Goal: Find specific page/section: Find specific page/section

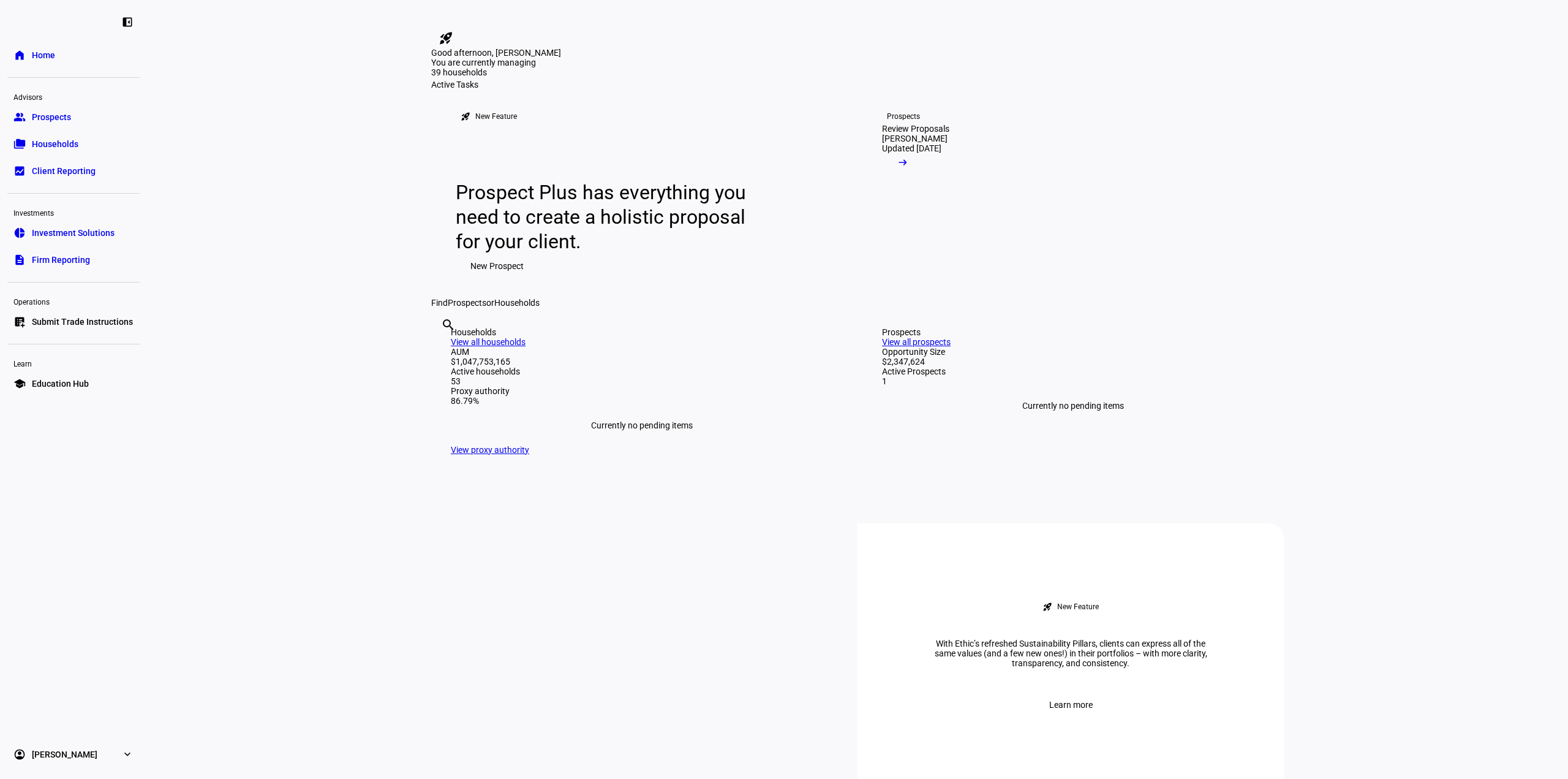
click at [40, 152] on link "folder_copy Households" at bounding box center [73, 144] width 132 height 24
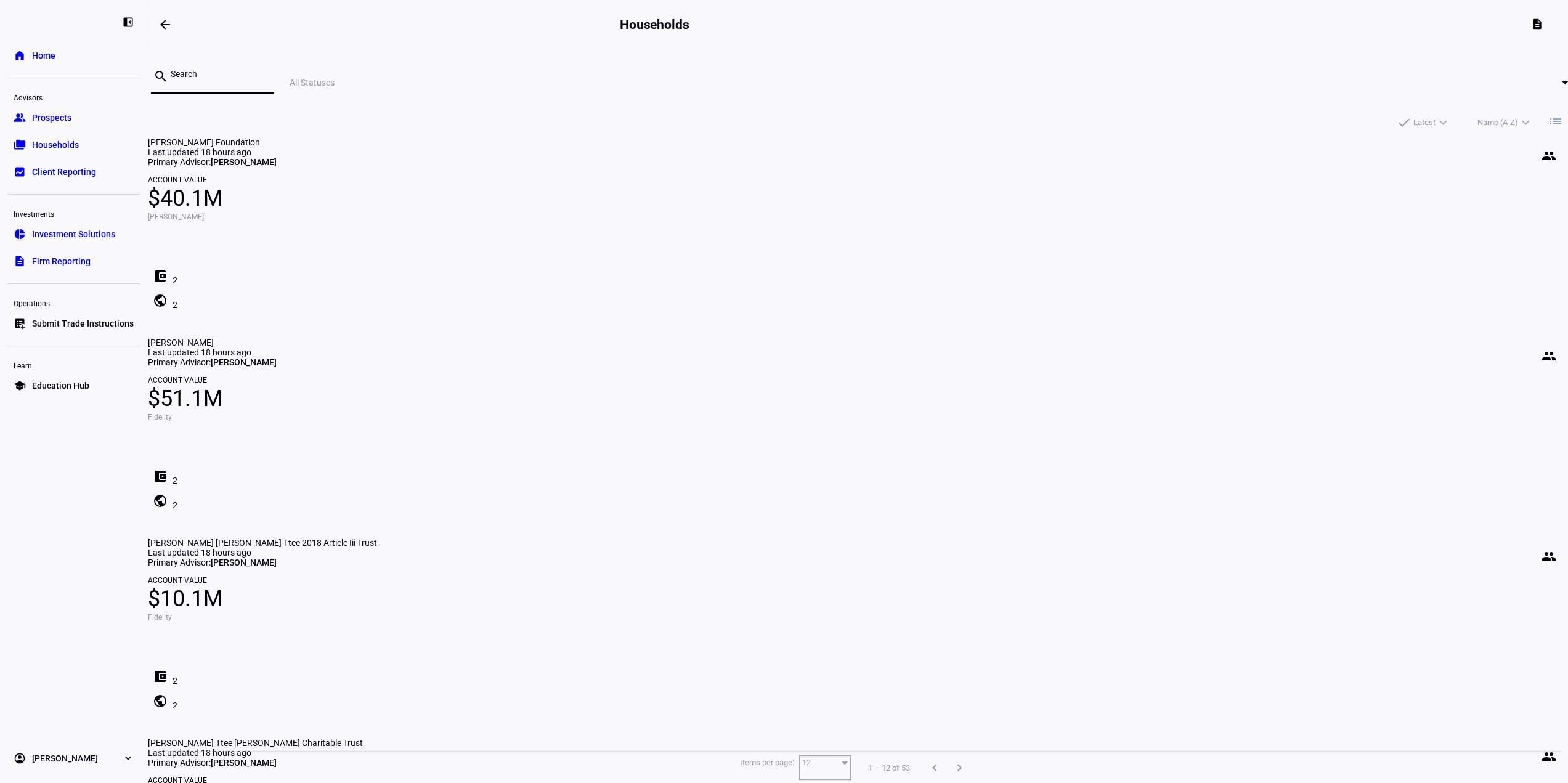
click at [264, 76] on input at bounding box center [217, 73] width 94 height 10
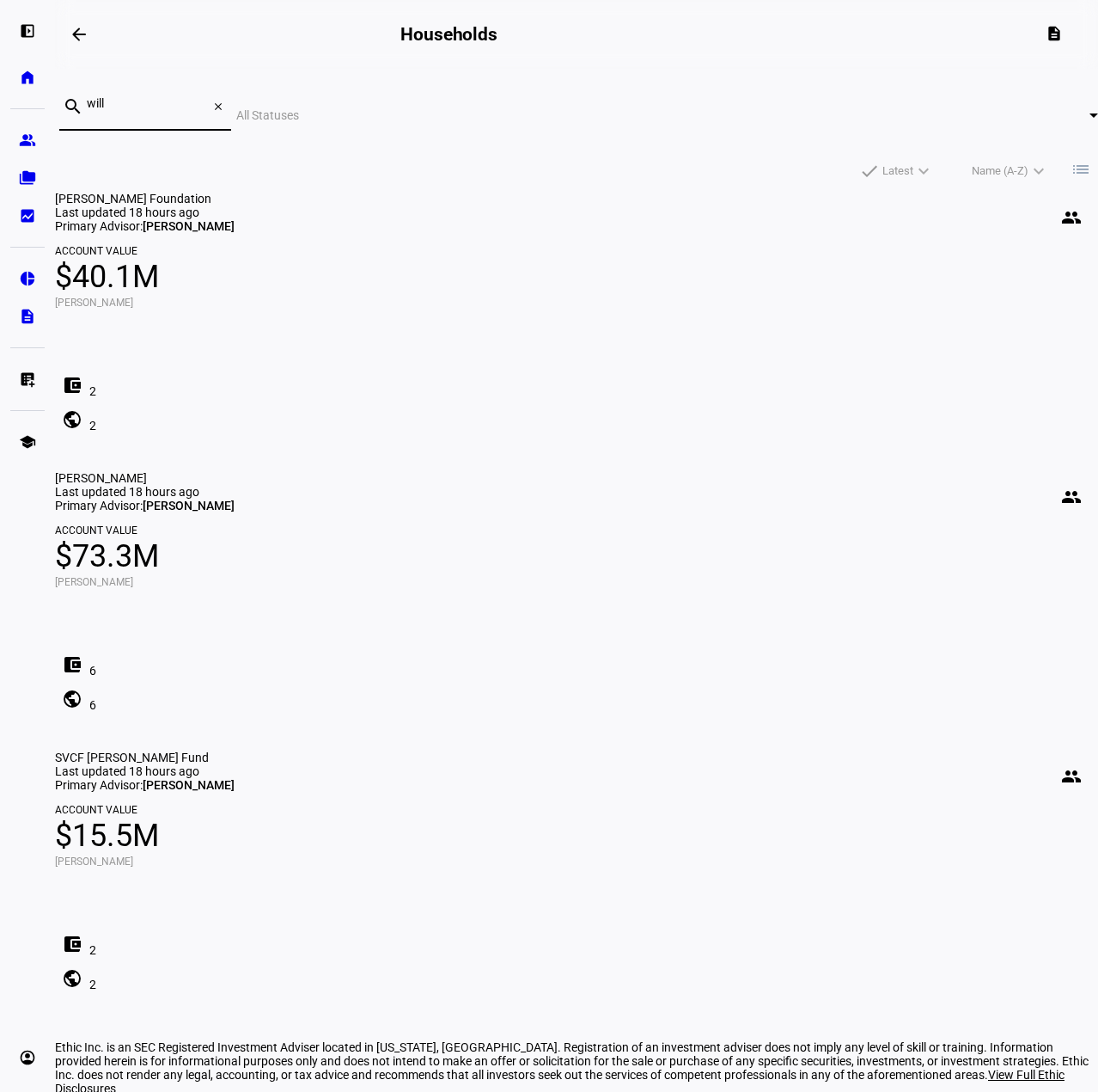
type input "will"
click at [592, 759] on div "arrow_backwards Households description search will close All Statuses done Late…" at bounding box center [576, 573] width 1043 height 1147
click at [571, 471] on mat-card "[PERSON_NAME] people Last updated 18 hours ago Primary Advisor: [PERSON_NAME] A…" at bounding box center [576, 593] width 1043 height 245
click at [559, 471] on mat-card "[PERSON_NAME] people Last updated 18 hours ago Primary Advisor: [PERSON_NAME] A…" at bounding box center [576, 593] width 1043 height 245
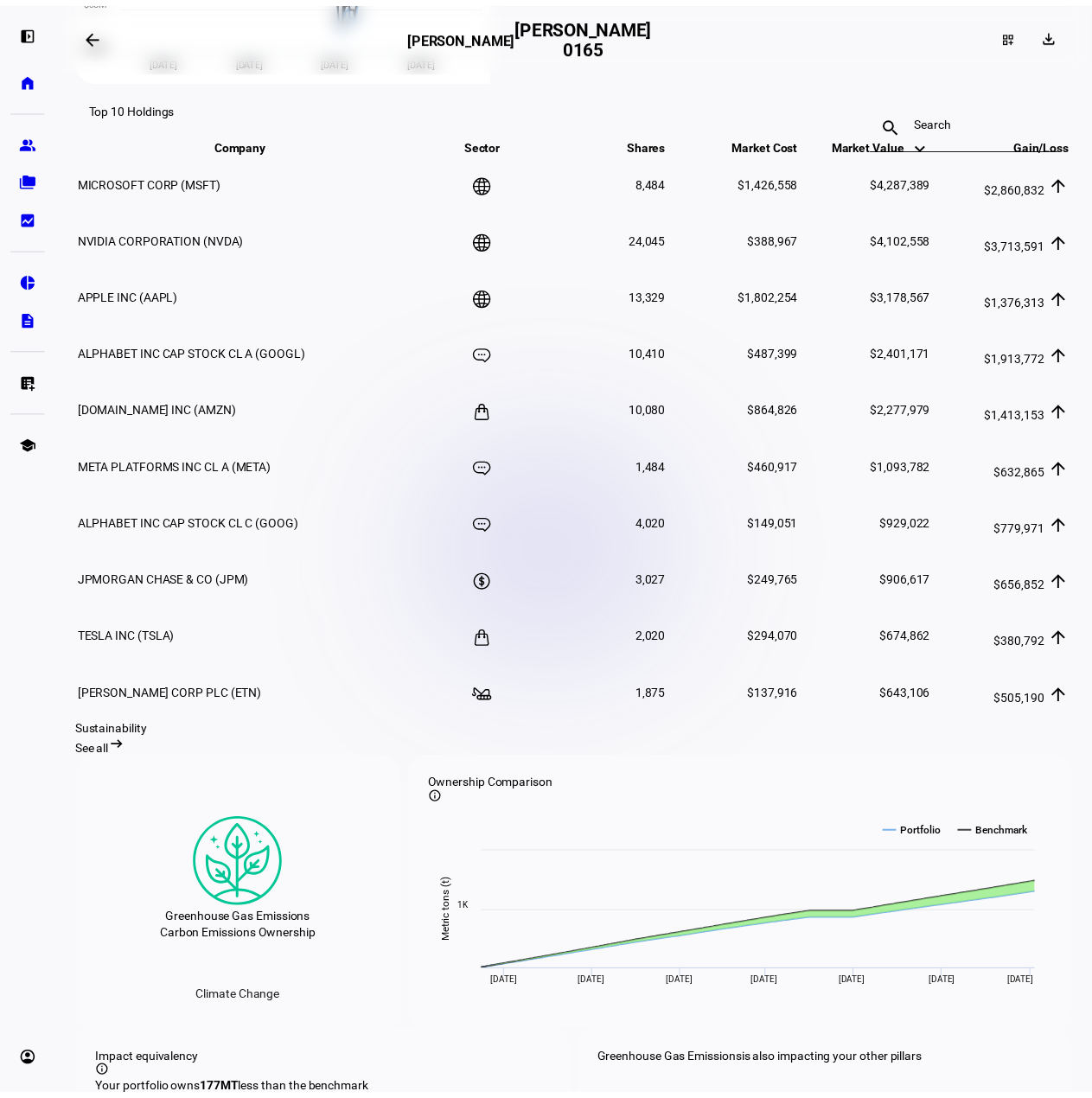
scroll to position [1470, 0]
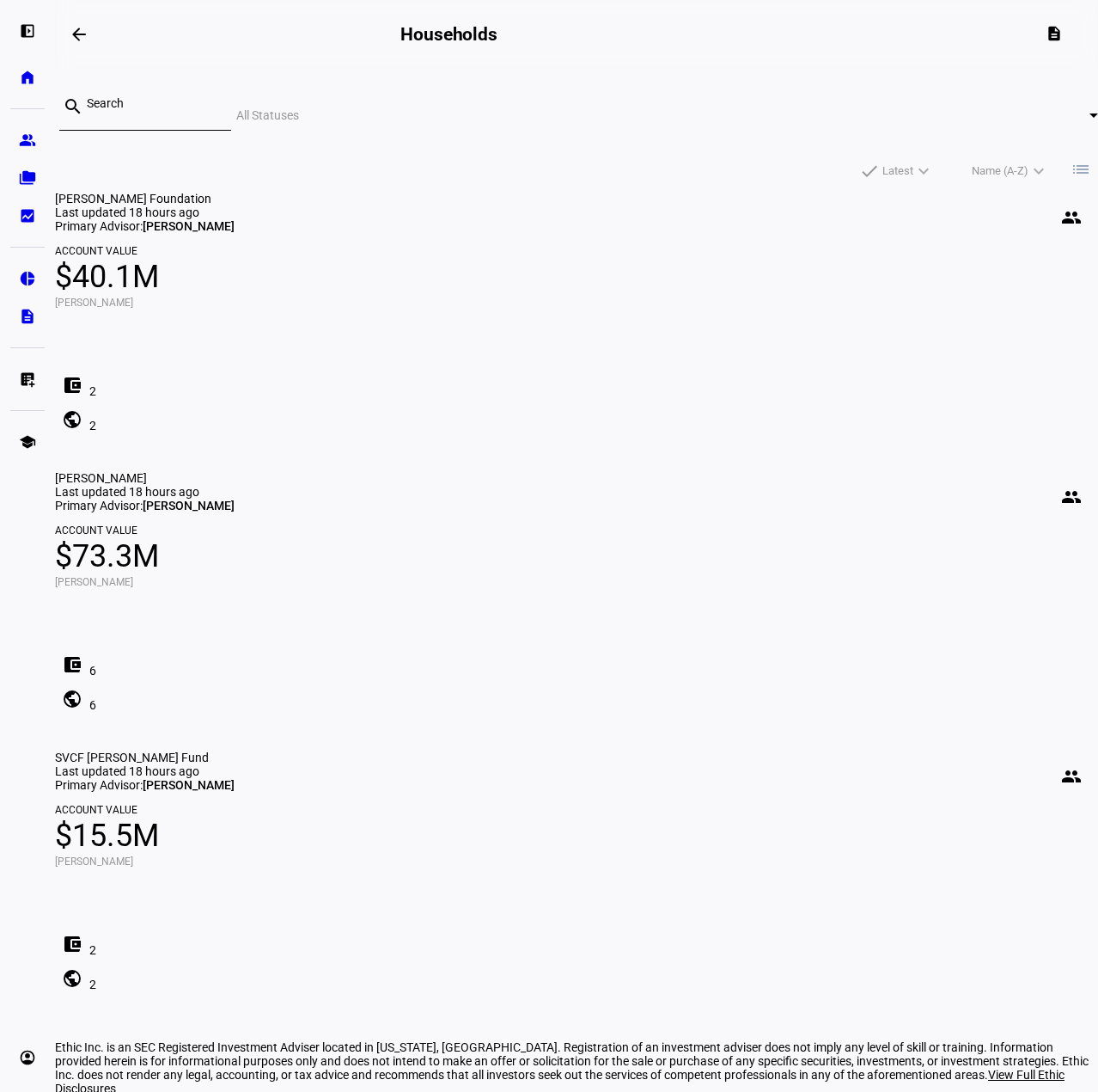
click at [586, 471] on mat-card "[PERSON_NAME] people Last updated 18 hours ago Primary Advisor: [PERSON_NAME] A…" at bounding box center [576, 593] width 1043 height 245
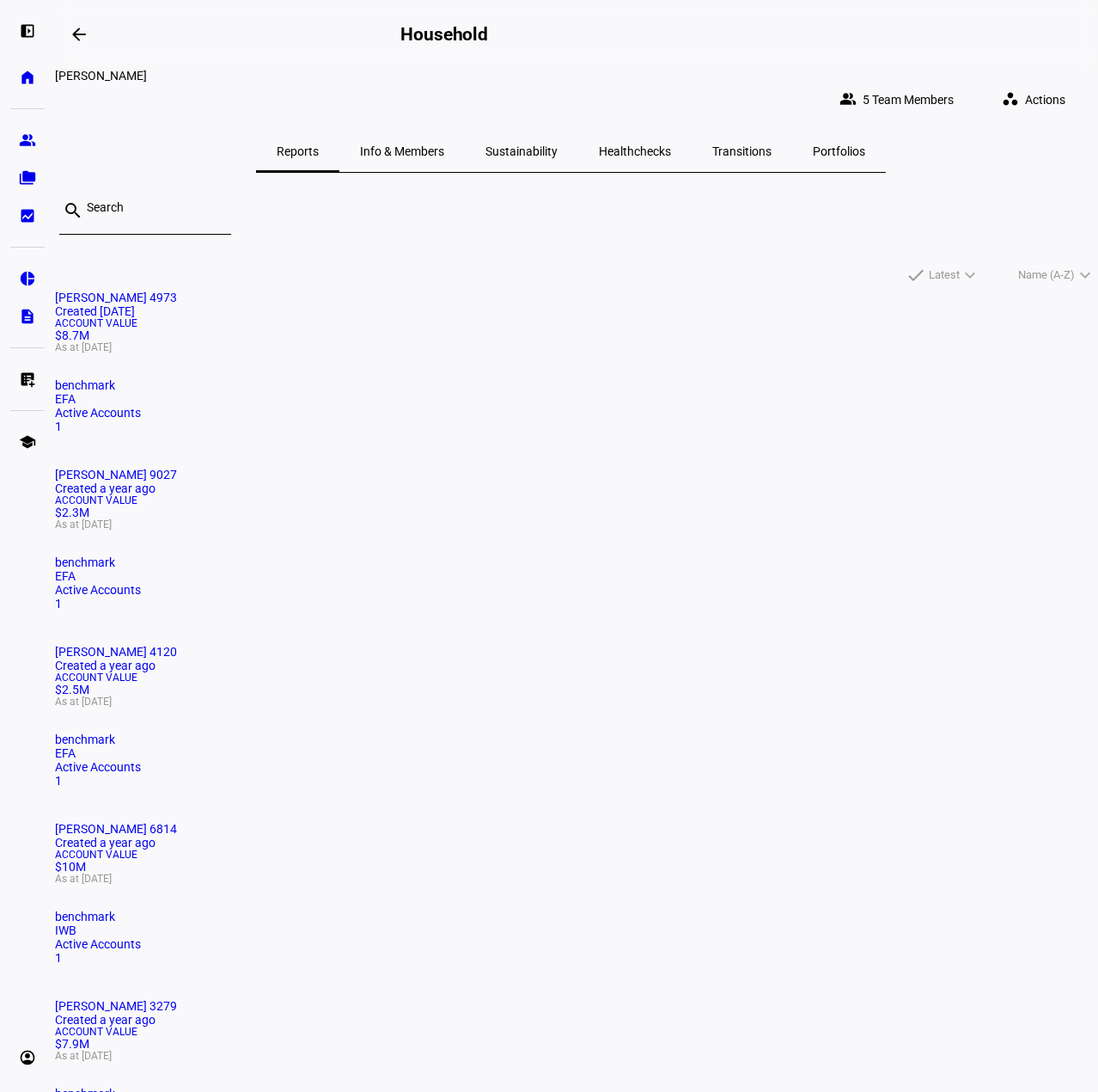
drag, startPoint x: 569, startPoint y: 144, endPoint x: 553, endPoint y: 159, distance: 21.9
click at [558, 145] on span "Sustainability" at bounding box center [521, 151] width 72 height 12
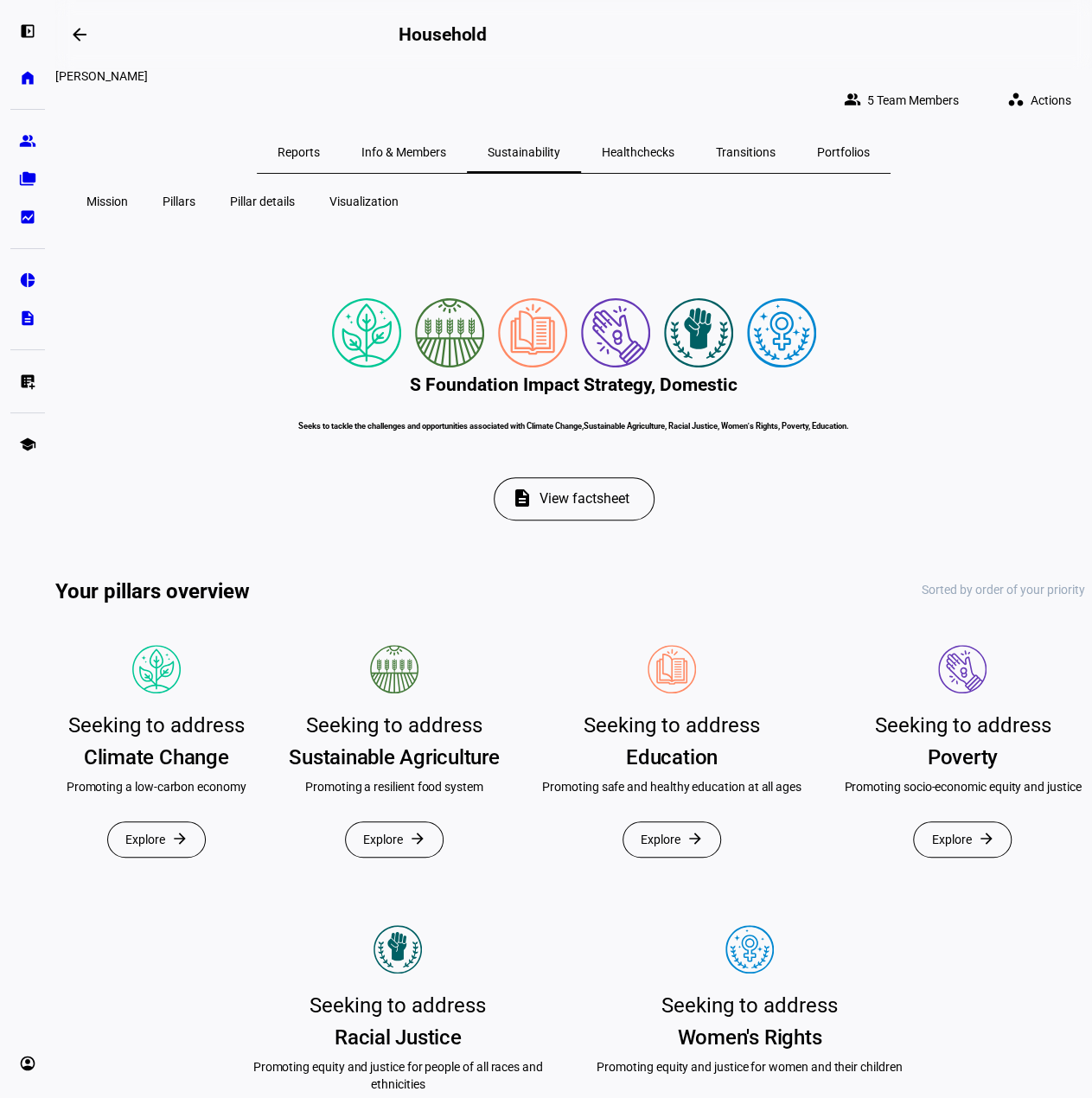
click at [415, 146] on span "Info & Members" at bounding box center [403, 152] width 85 height 12
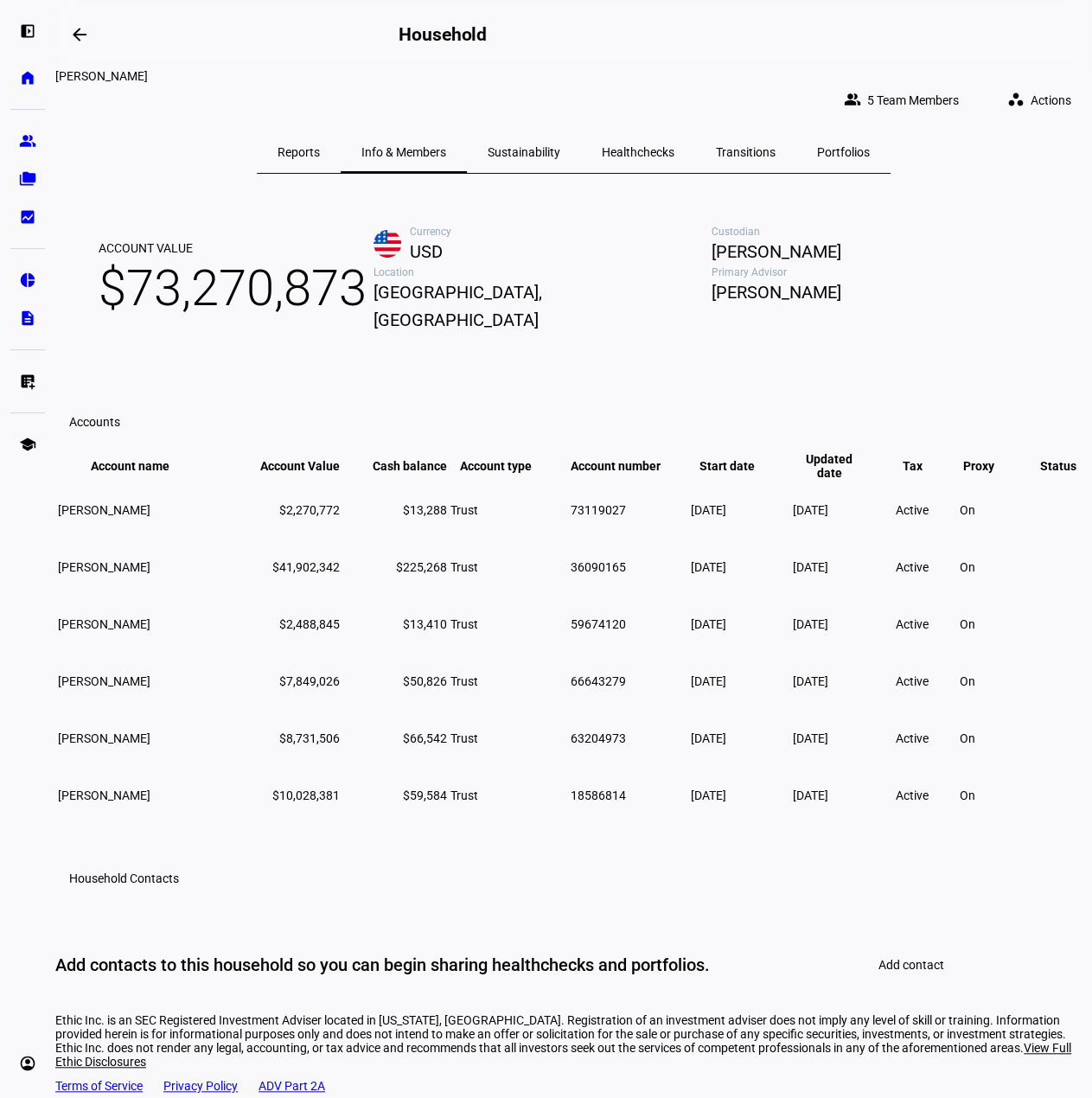
click at [529, 152] on span "Sustainability" at bounding box center [523, 152] width 72 height 42
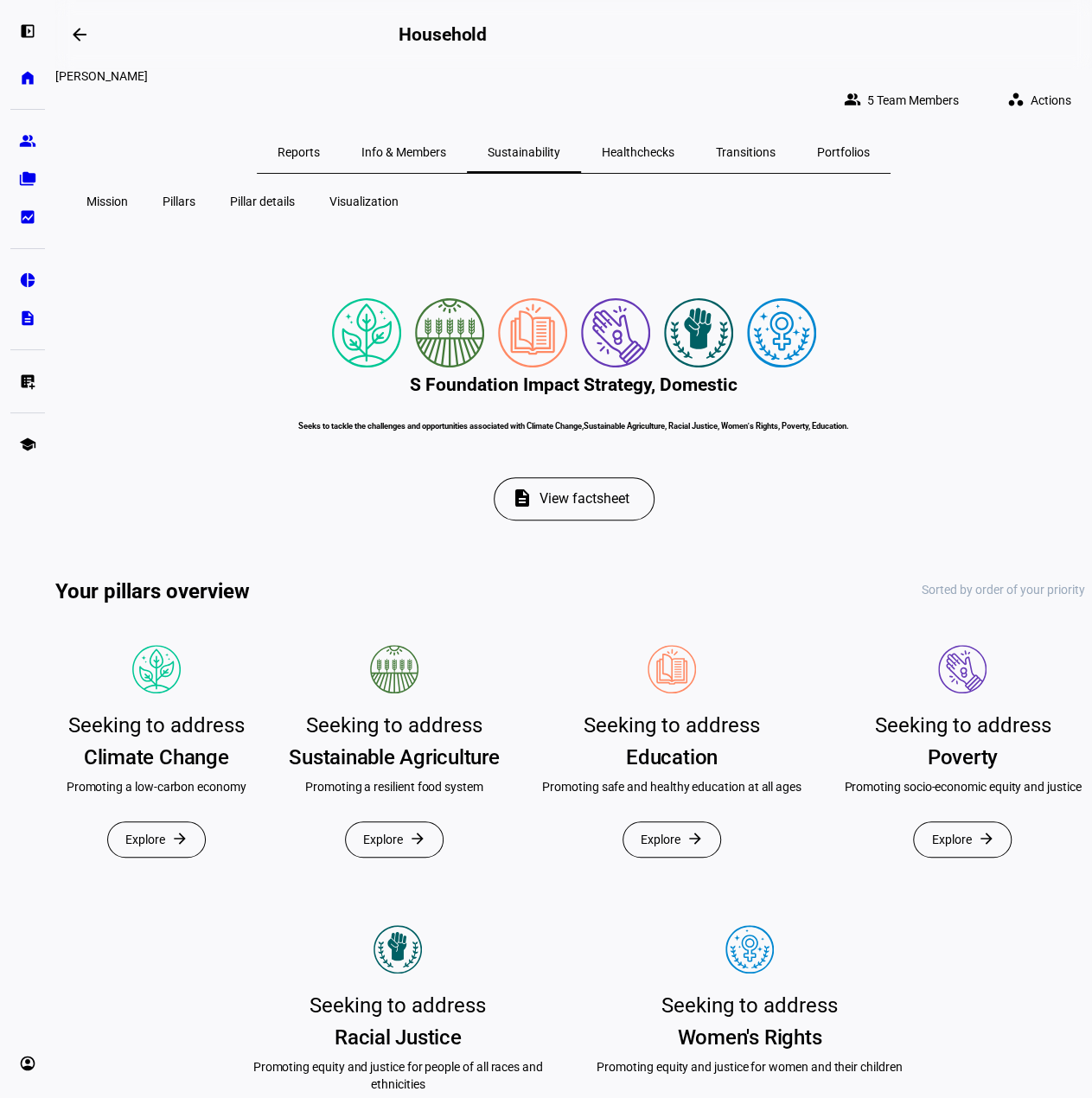
click at [745, 146] on span "Transitions" at bounding box center [745, 152] width 60 height 12
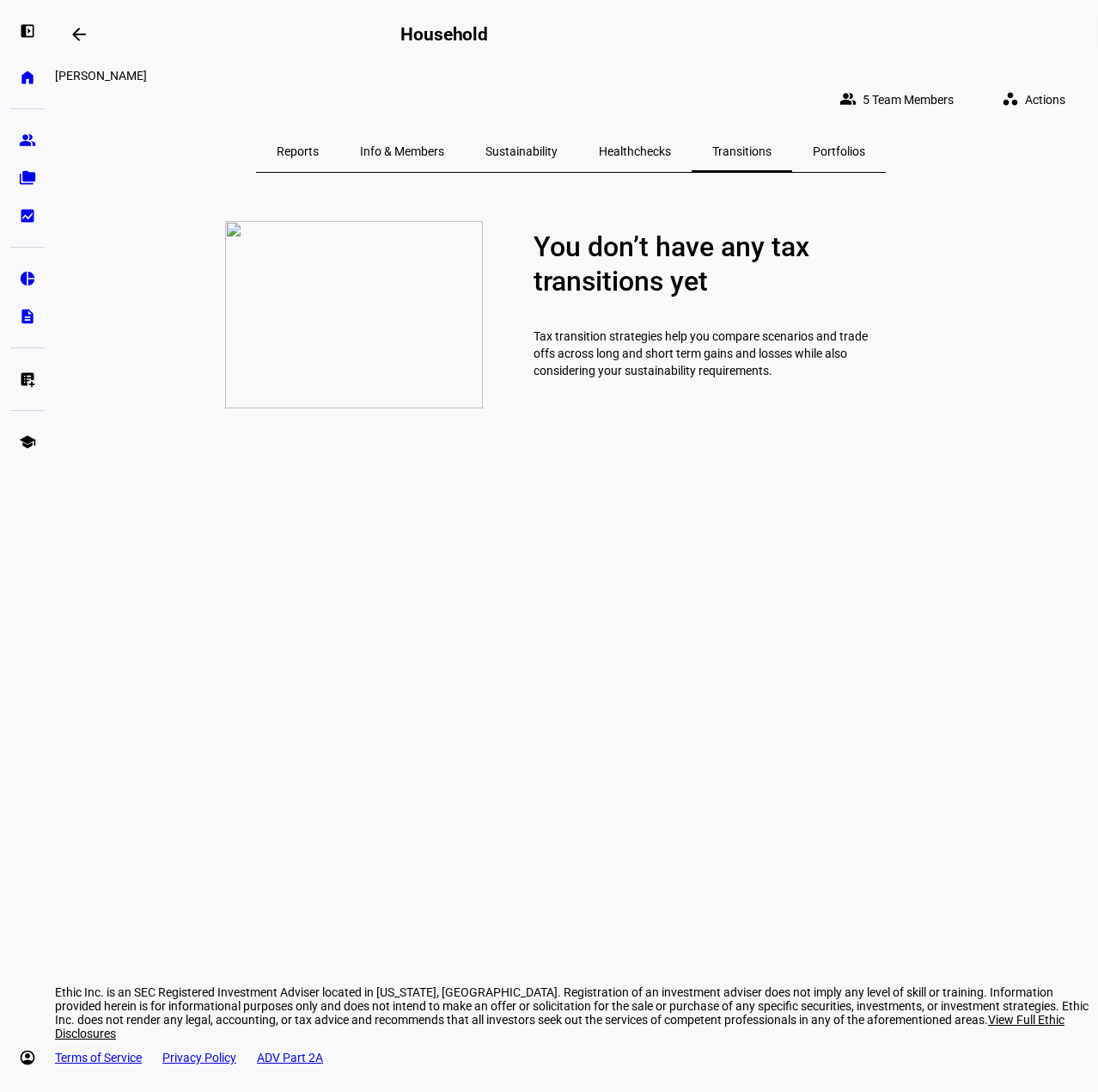
click at [815, 145] on span "Portfolios" at bounding box center [839, 151] width 52 height 12
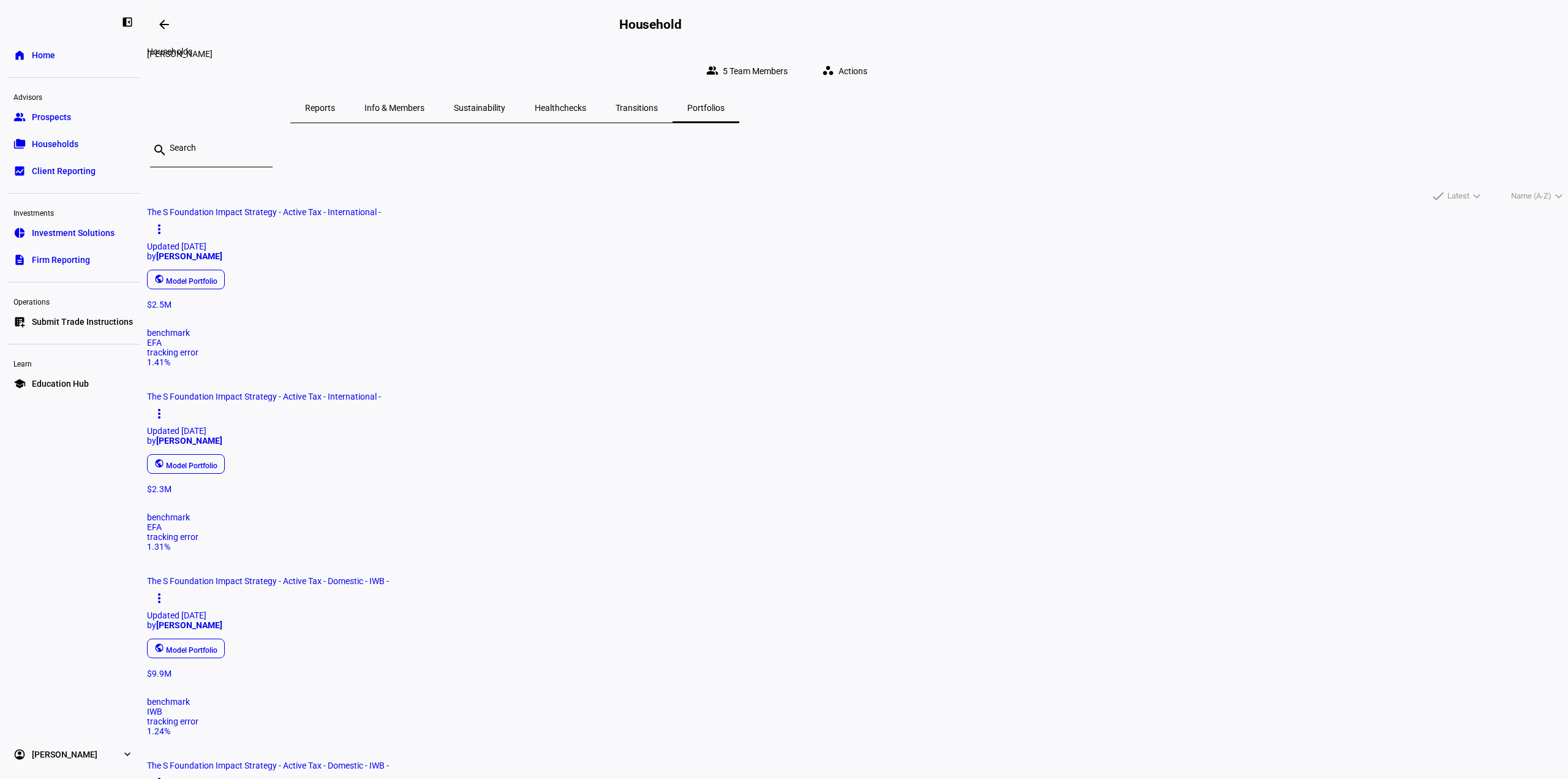
click at [155, 16] on span at bounding box center [164, 24] width 29 height 29
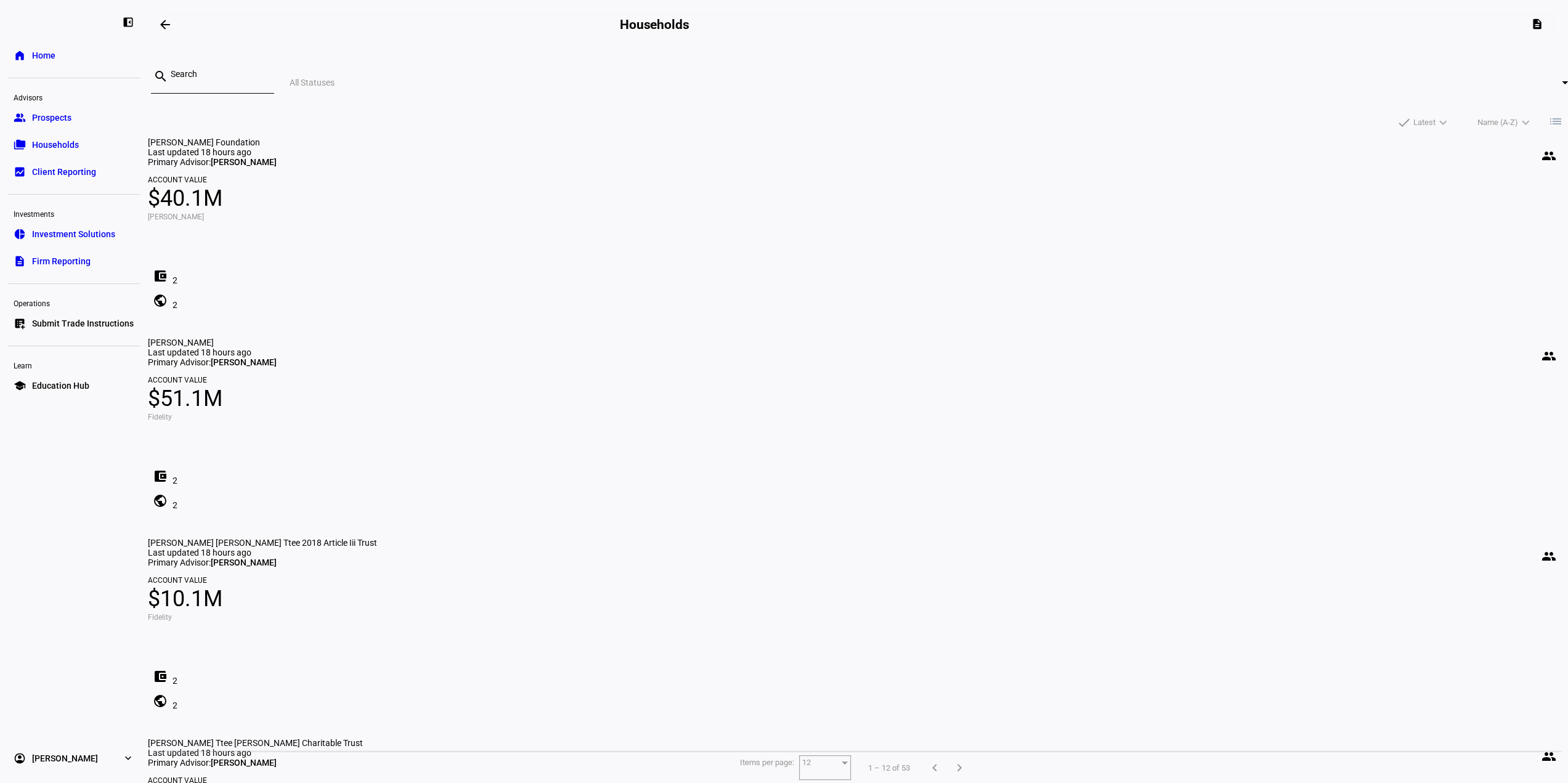
click at [161, 19] on span at bounding box center [165, 24] width 30 height 30
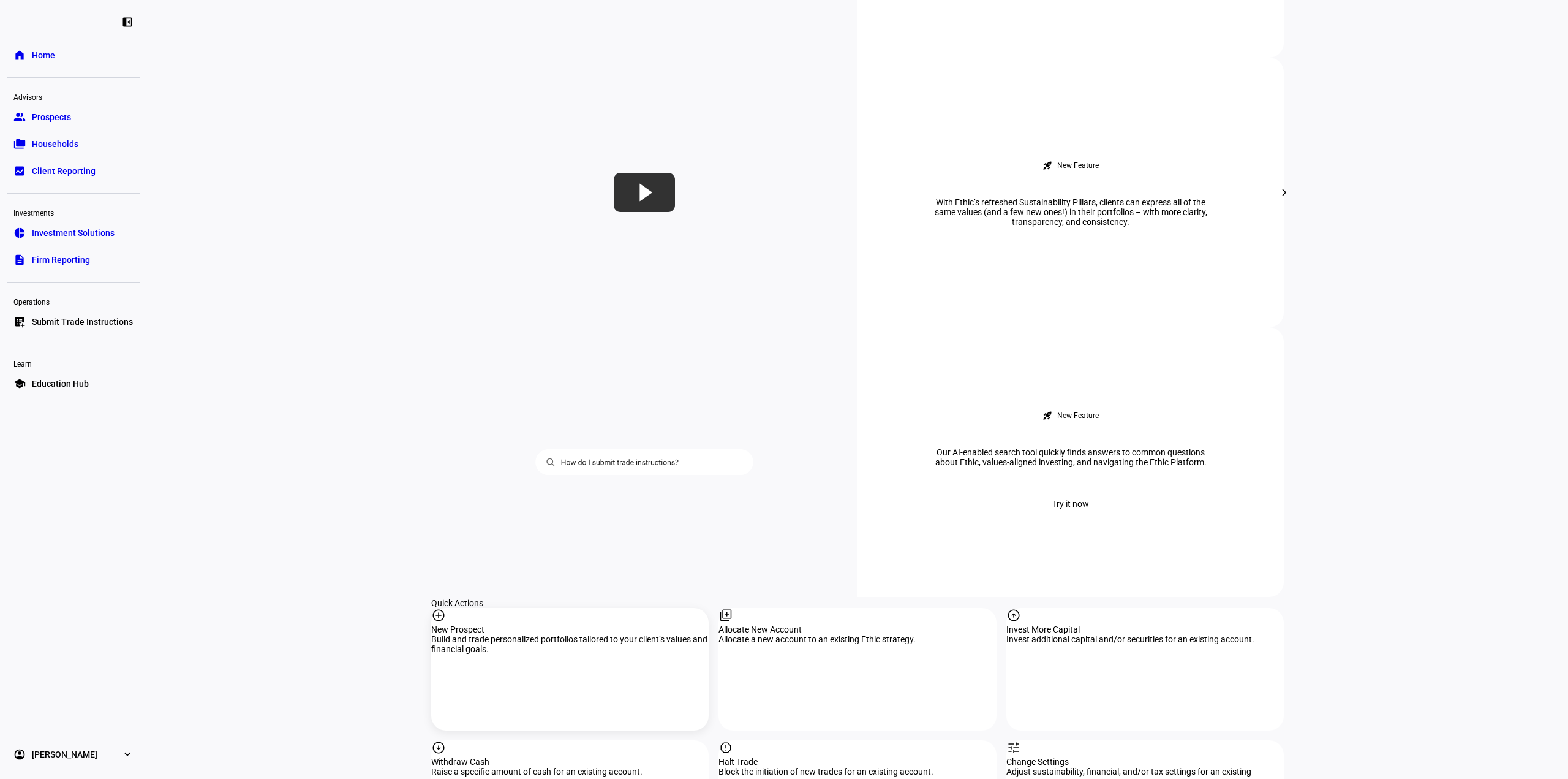
scroll to position [429, 0]
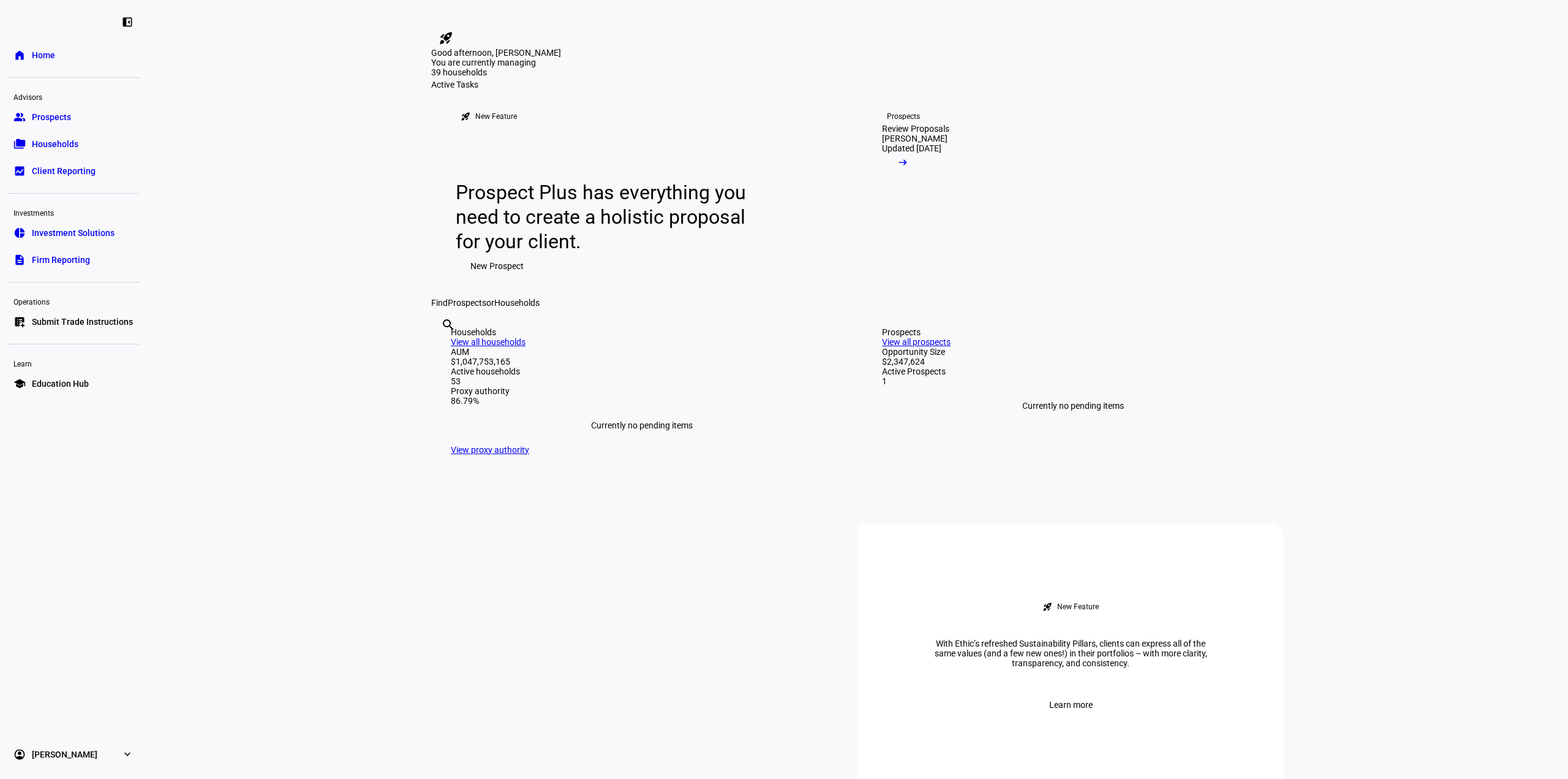
drag, startPoint x: 26, startPoint y: 145, endPoint x: 648, endPoint y: 179, distance: 622.9
click at [26, 145] on link "folder_copy Households" at bounding box center [73, 144] width 132 height 24
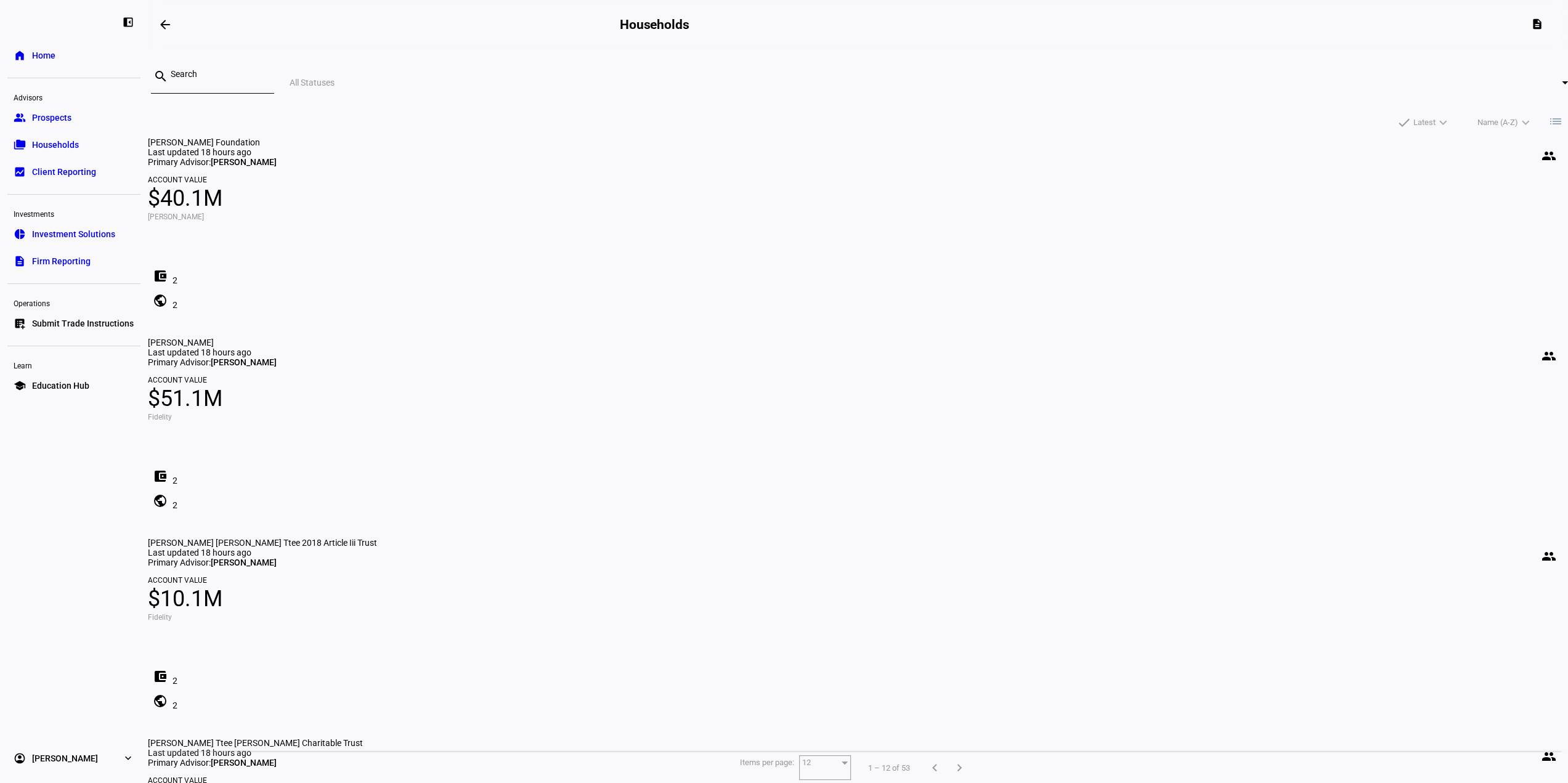
click at [264, 79] on input at bounding box center [217, 73] width 94 height 10
type input "v"
